Goal: Task Accomplishment & Management: Manage account settings

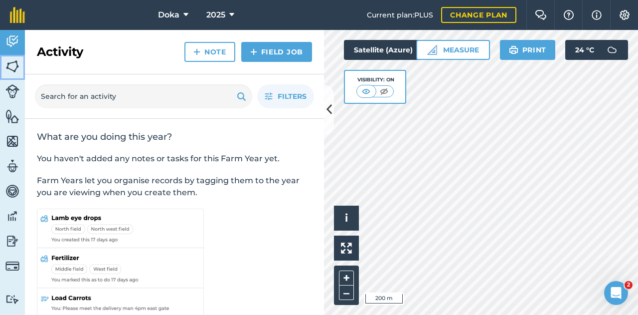
click at [18, 65] on img at bounding box center [12, 66] width 14 height 15
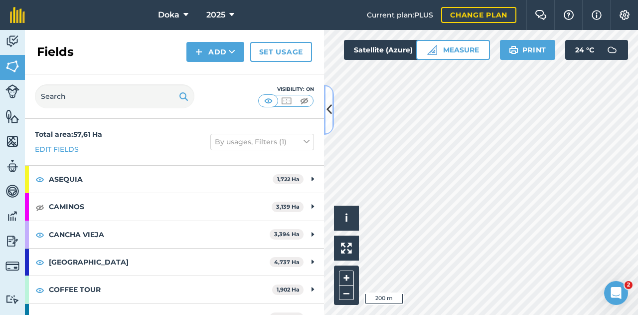
click at [330, 114] on icon at bounding box center [329, 109] width 5 height 17
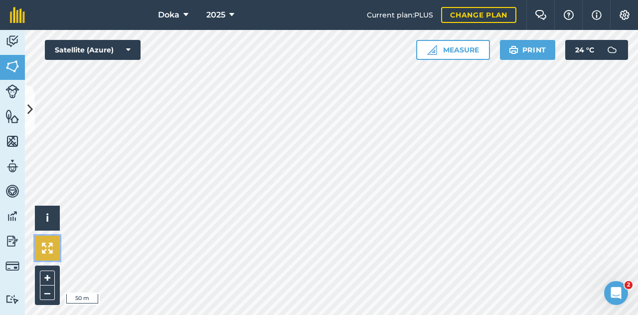
click at [50, 254] on button at bounding box center [47, 247] width 25 height 25
click at [56, 250] on button at bounding box center [47, 247] width 25 height 25
click at [29, 97] on button at bounding box center [30, 110] width 10 height 50
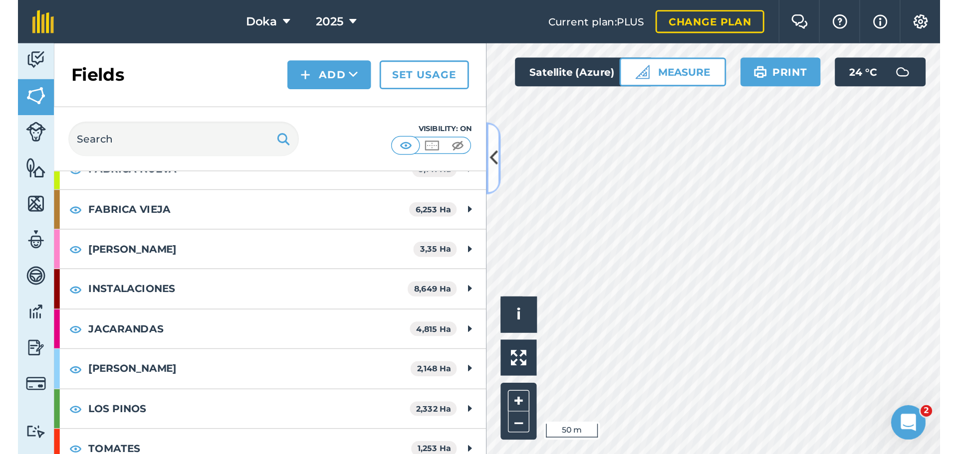
scroll to position [316, 0]
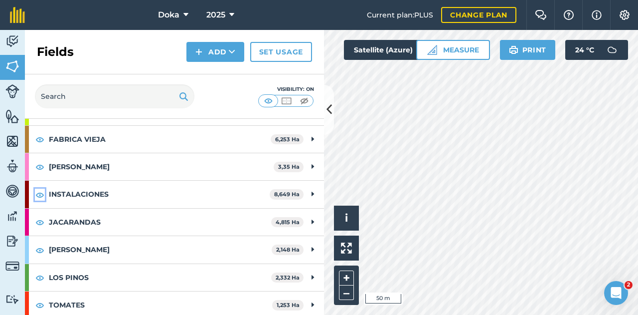
click at [41, 189] on img at bounding box center [39, 195] width 9 height 12
click at [330, 100] on button at bounding box center [329, 110] width 10 height 50
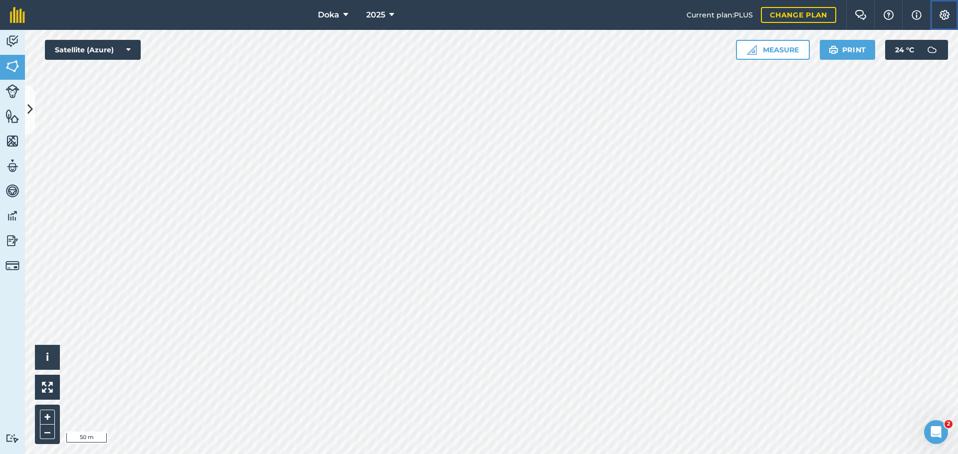
drag, startPoint x: 835, startPoint y: 50, endPoint x: 949, endPoint y: 12, distance: 119.2
click at [638, 12] on img at bounding box center [944, 15] width 12 height 10
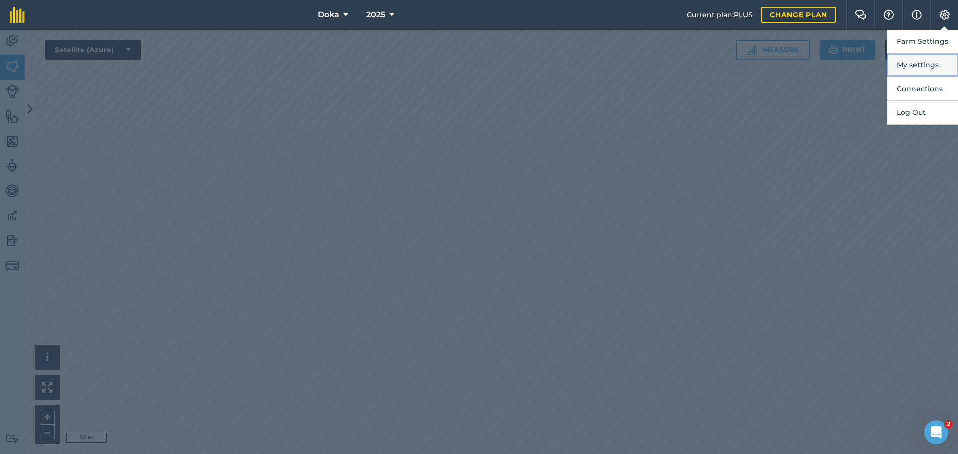
click at [638, 69] on button "My settings" at bounding box center [921, 64] width 71 height 23
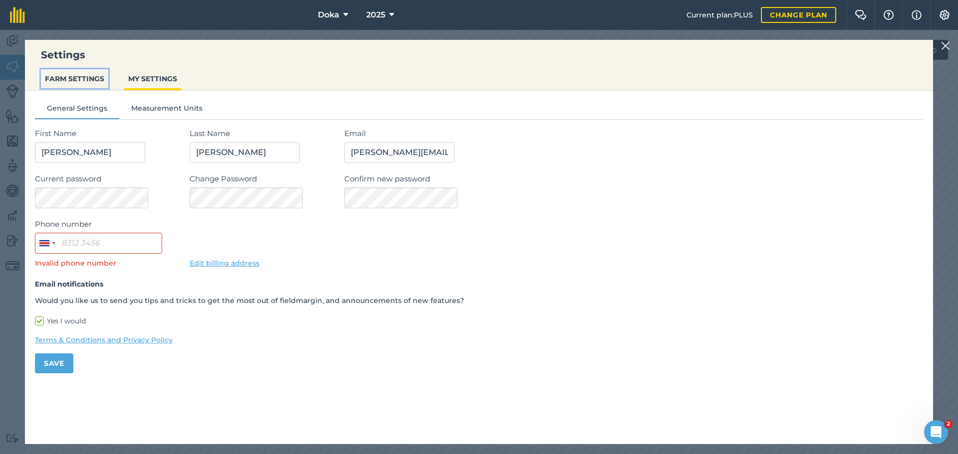
click at [73, 76] on button "FARM SETTINGS" at bounding box center [74, 78] width 67 height 19
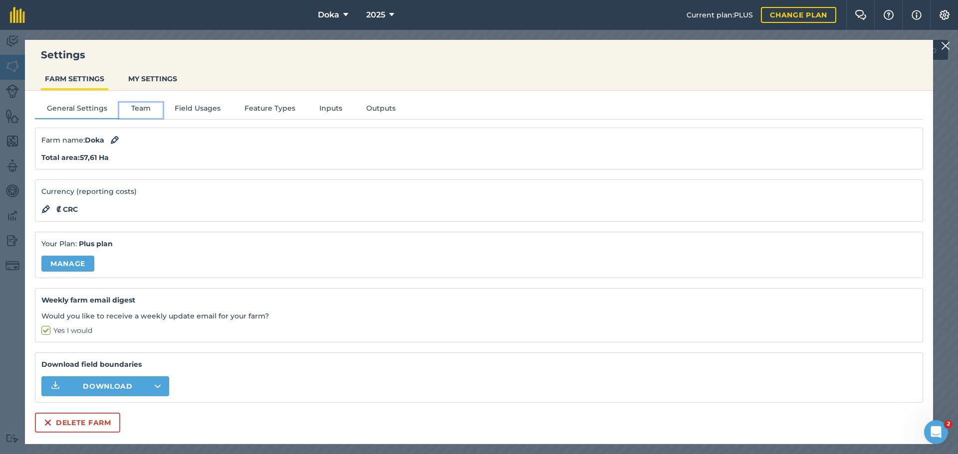
click at [123, 110] on button "Team" at bounding box center [140, 110] width 43 height 15
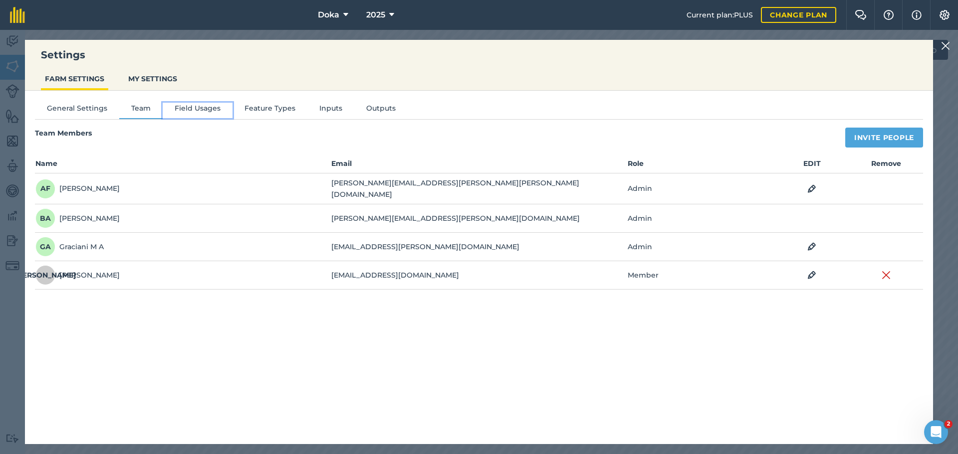
click at [190, 111] on button "Field Usages" at bounding box center [198, 110] width 70 height 15
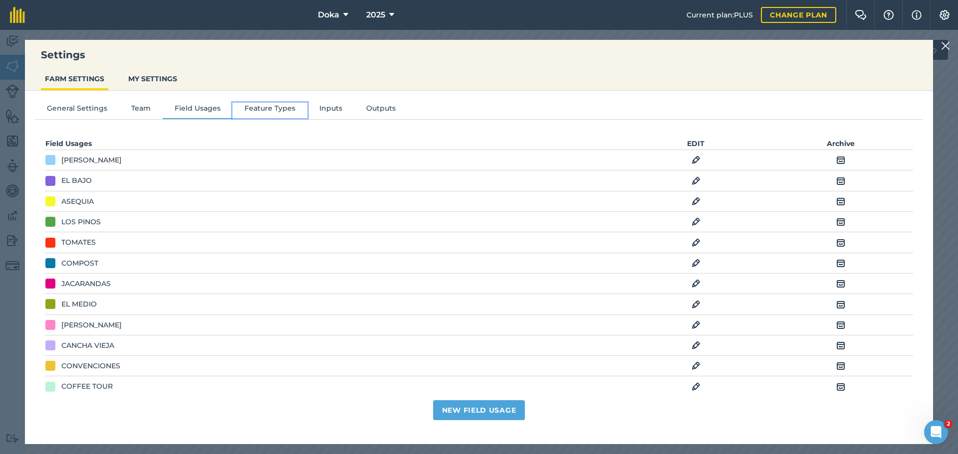
click at [244, 113] on button "Feature Types" at bounding box center [269, 110] width 75 height 15
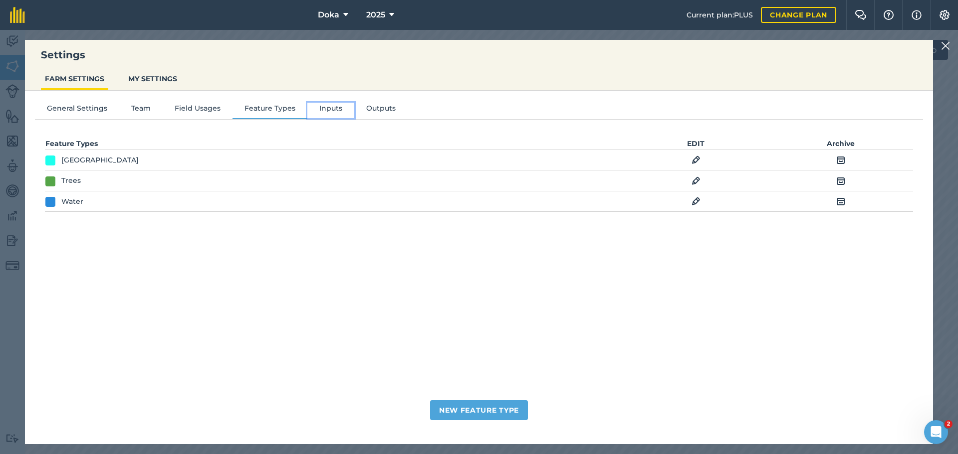
click at [307, 111] on button "Inputs" at bounding box center [330, 110] width 47 height 15
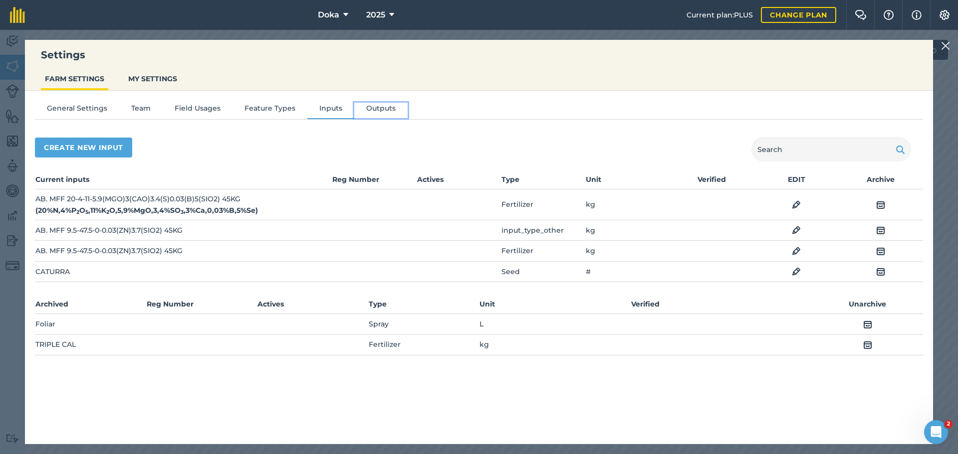
click at [368, 111] on button "Outputs" at bounding box center [380, 110] width 53 height 15
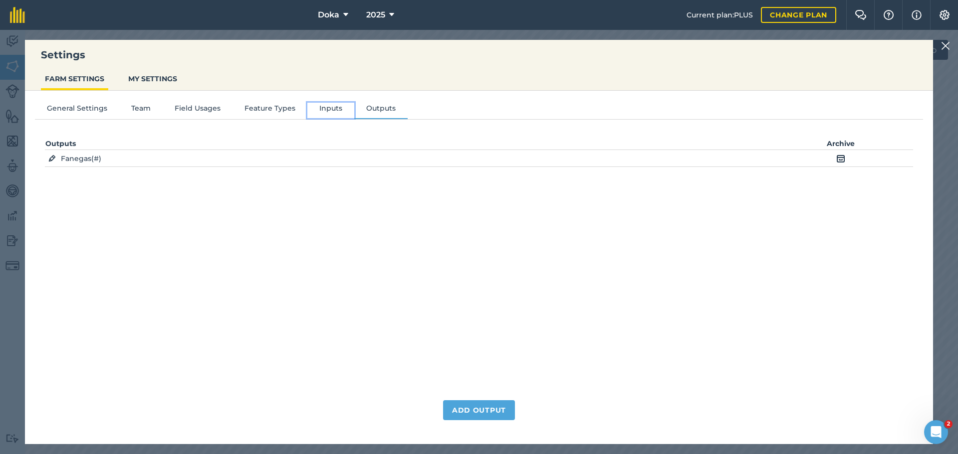
click at [342, 114] on button "Inputs" at bounding box center [330, 110] width 47 height 15
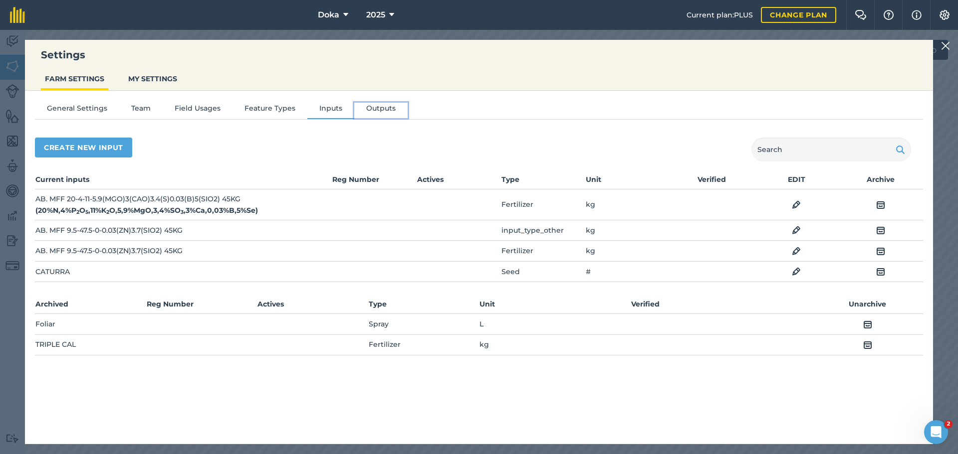
click at [380, 108] on button "Outputs" at bounding box center [380, 110] width 53 height 15
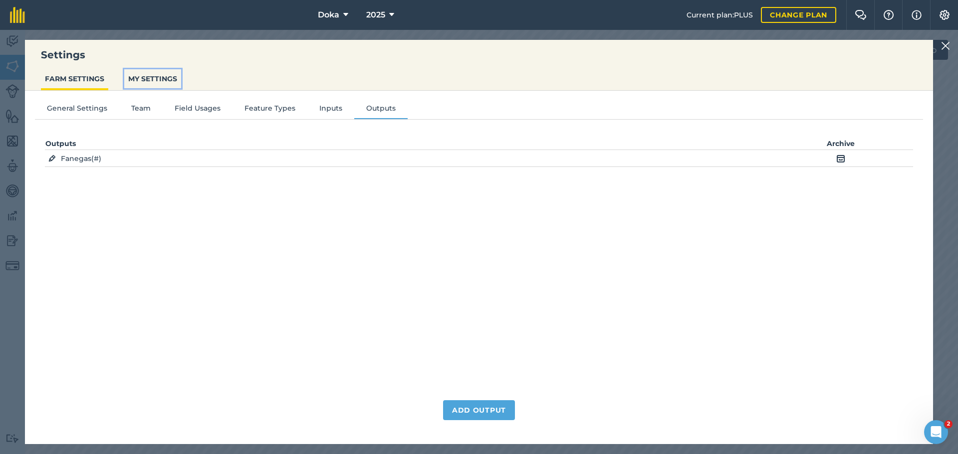
click at [159, 79] on button "MY SETTINGS" at bounding box center [152, 78] width 57 height 19
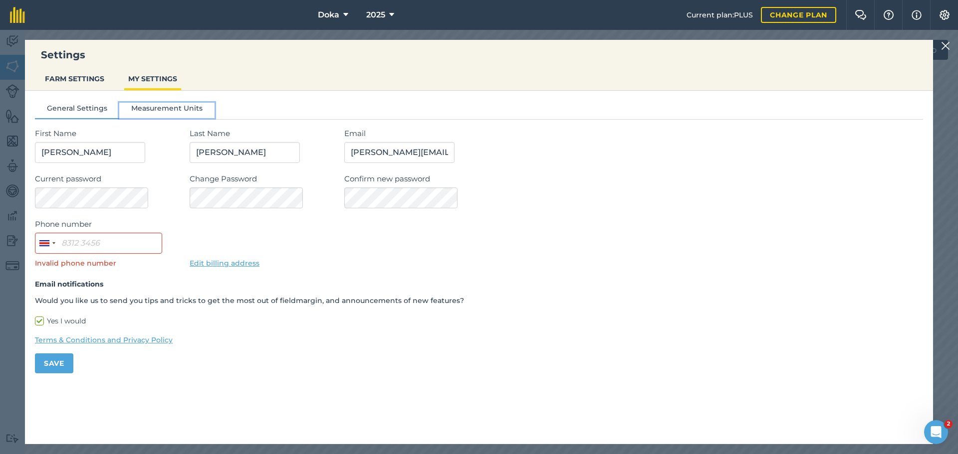
click at [167, 104] on button "Measurement Units" at bounding box center [166, 110] width 95 height 15
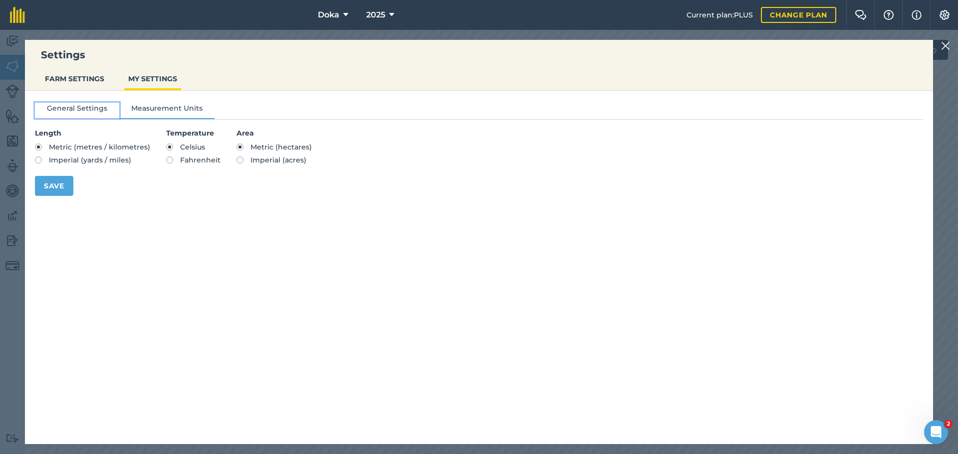
click at [87, 107] on button "General Settings" at bounding box center [77, 110] width 84 height 15
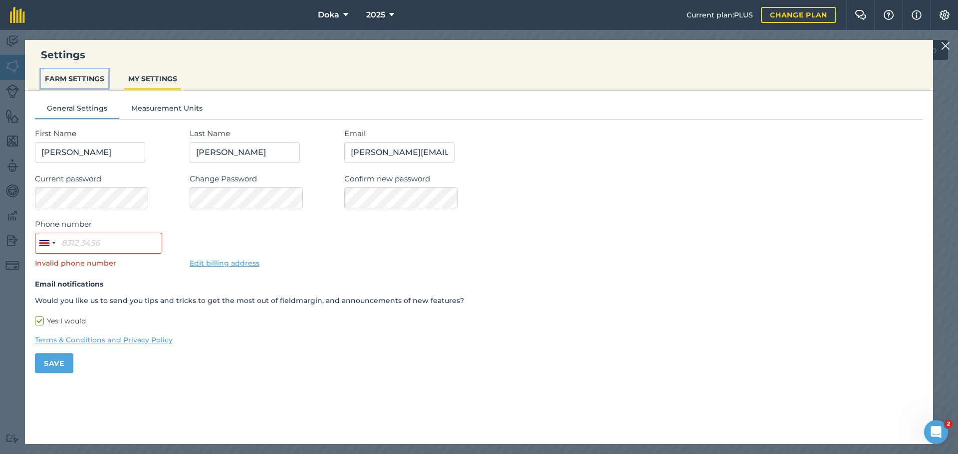
click at [86, 73] on button "FARM SETTINGS" at bounding box center [74, 78] width 67 height 19
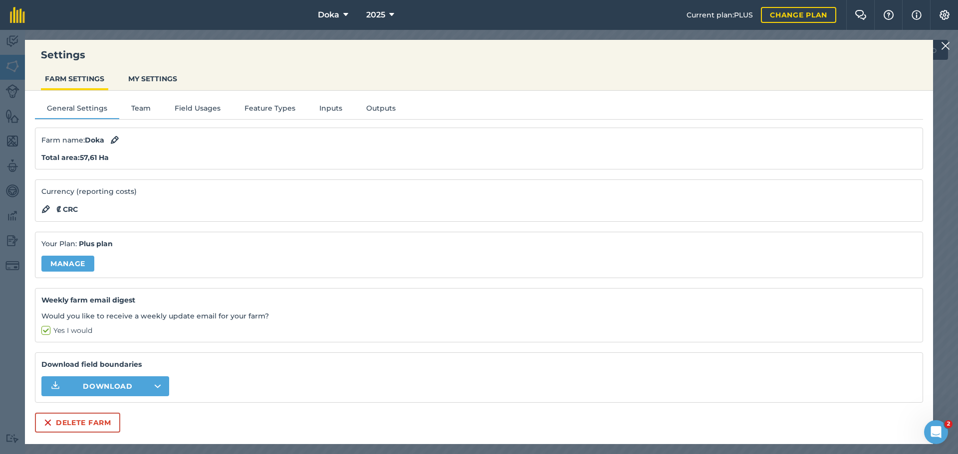
click at [638, 46] on img at bounding box center [945, 46] width 9 height 12
